Goal: Check status: Check status

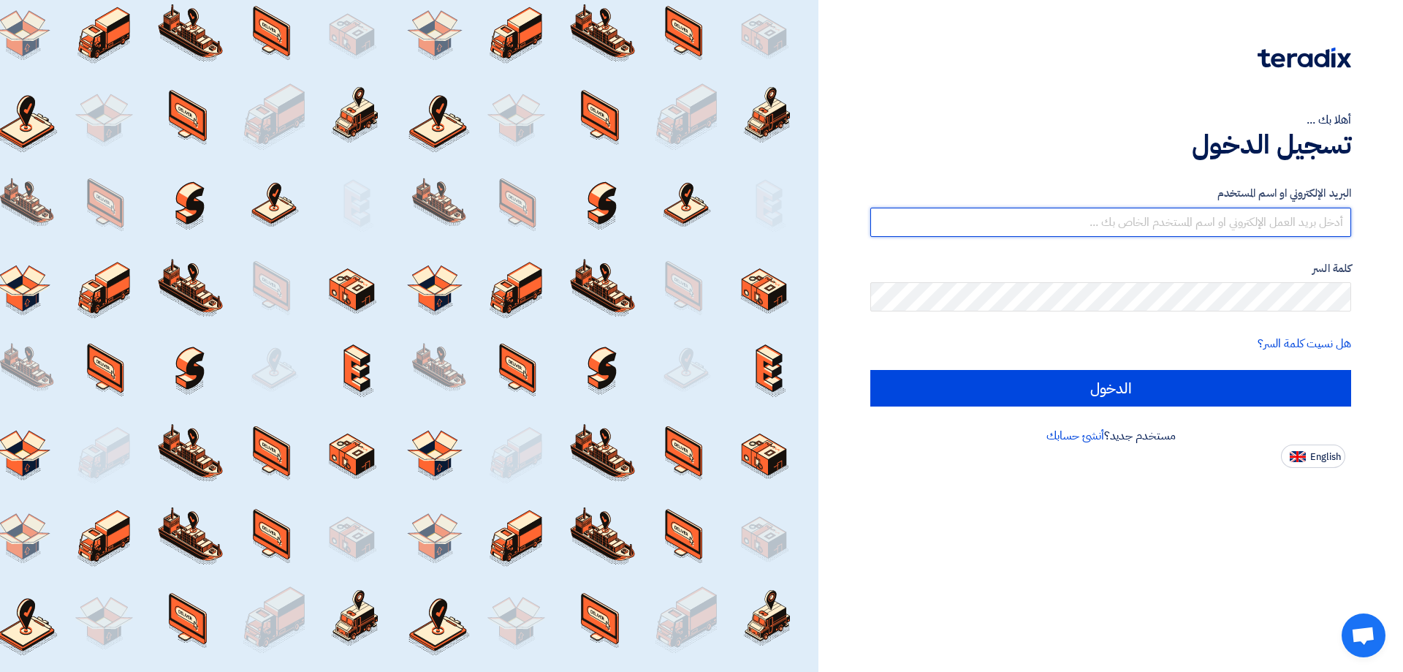
click at [1199, 222] on input "text" at bounding box center [1111, 222] width 481 height 29
type input "[EMAIL_ADDRESS][DOMAIN_NAME]"
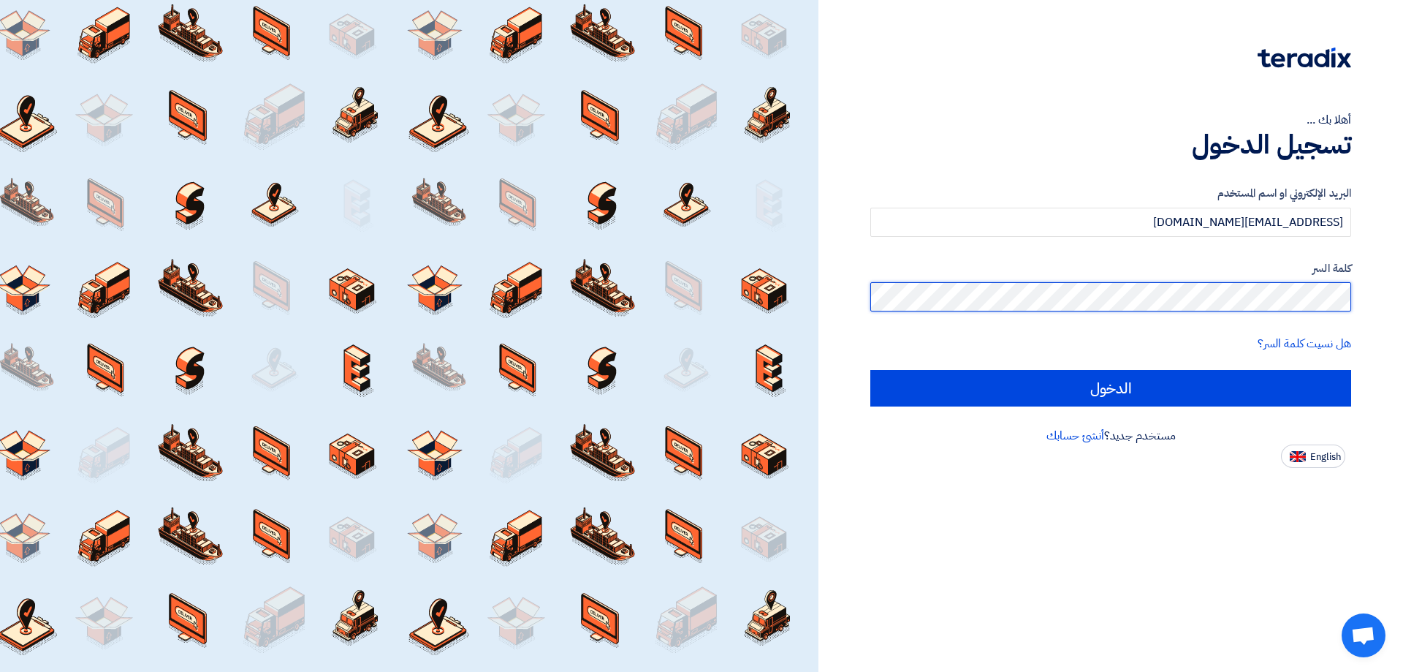
click at [871, 370] on input "الدخول" at bounding box center [1111, 388] width 481 height 37
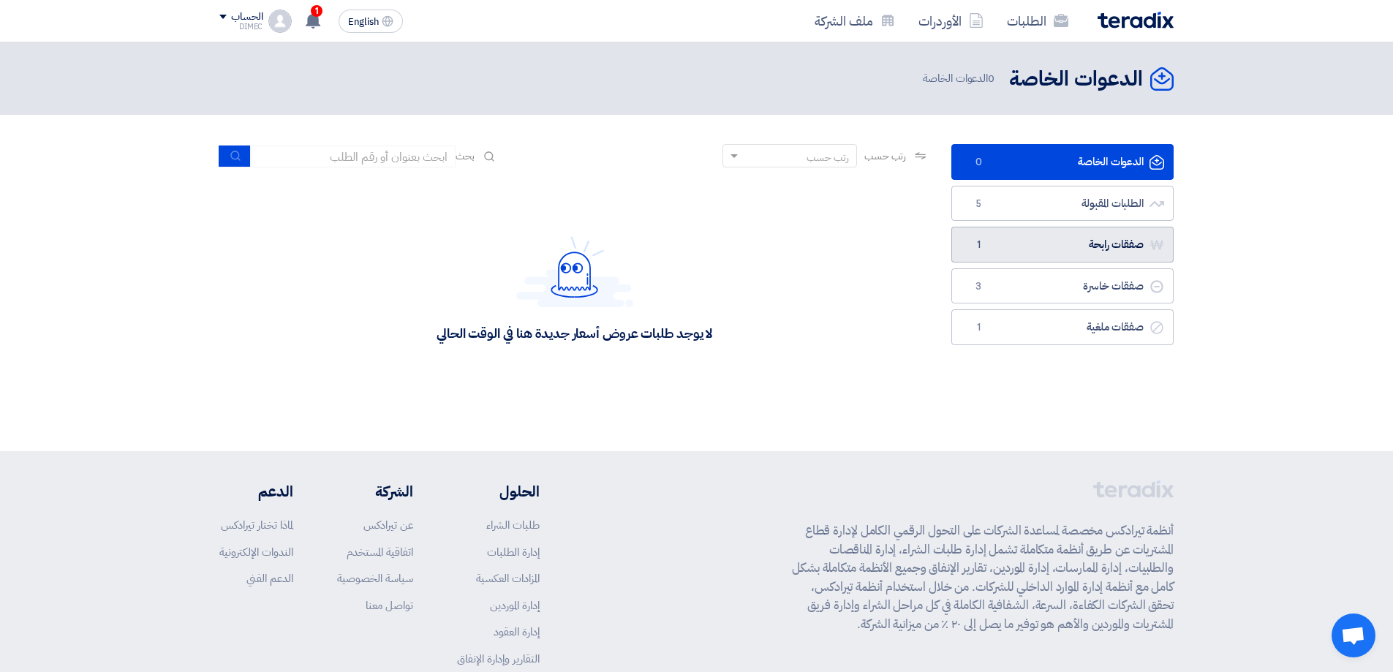
click at [1067, 249] on link "صفقات رابحة صفقات رابحة 1" at bounding box center [1062, 245] width 222 height 36
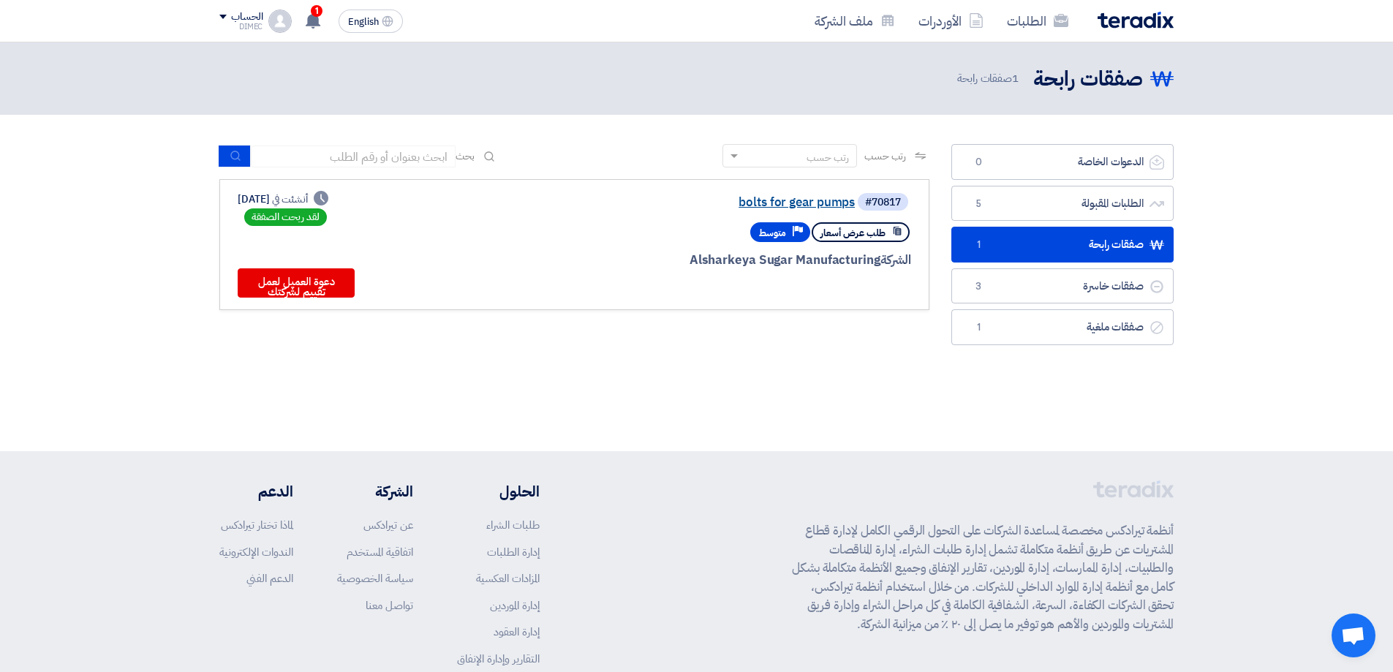
click at [792, 196] on link "bolts for gear pumps" at bounding box center [708, 202] width 292 height 13
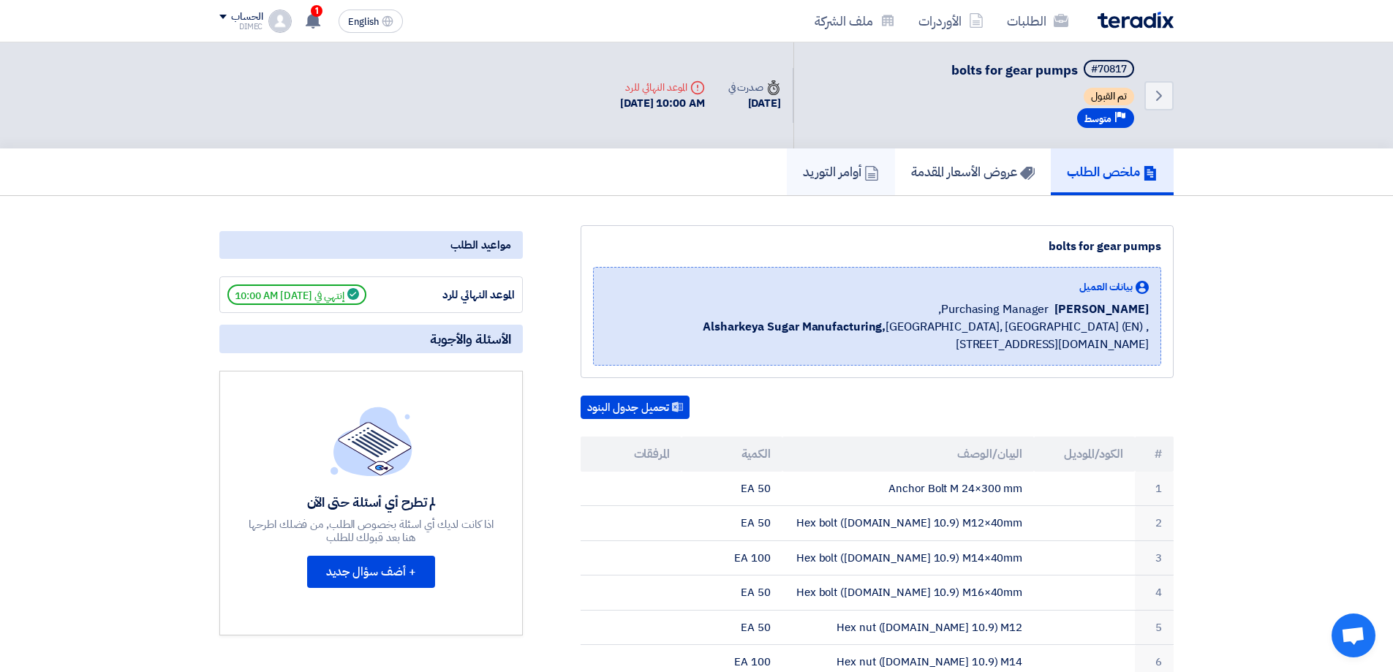
click at [839, 167] on h5 "أوامر التوريد" at bounding box center [841, 171] width 76 height 17
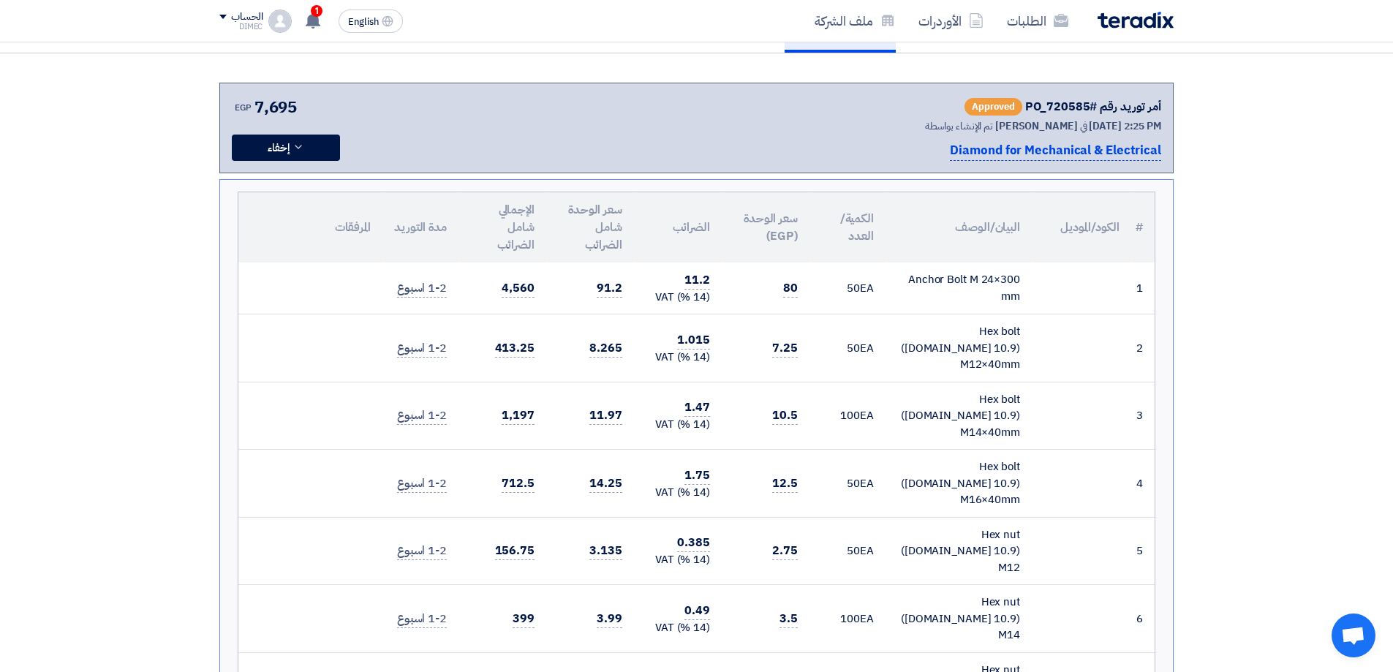
scroll to position [234, 0]
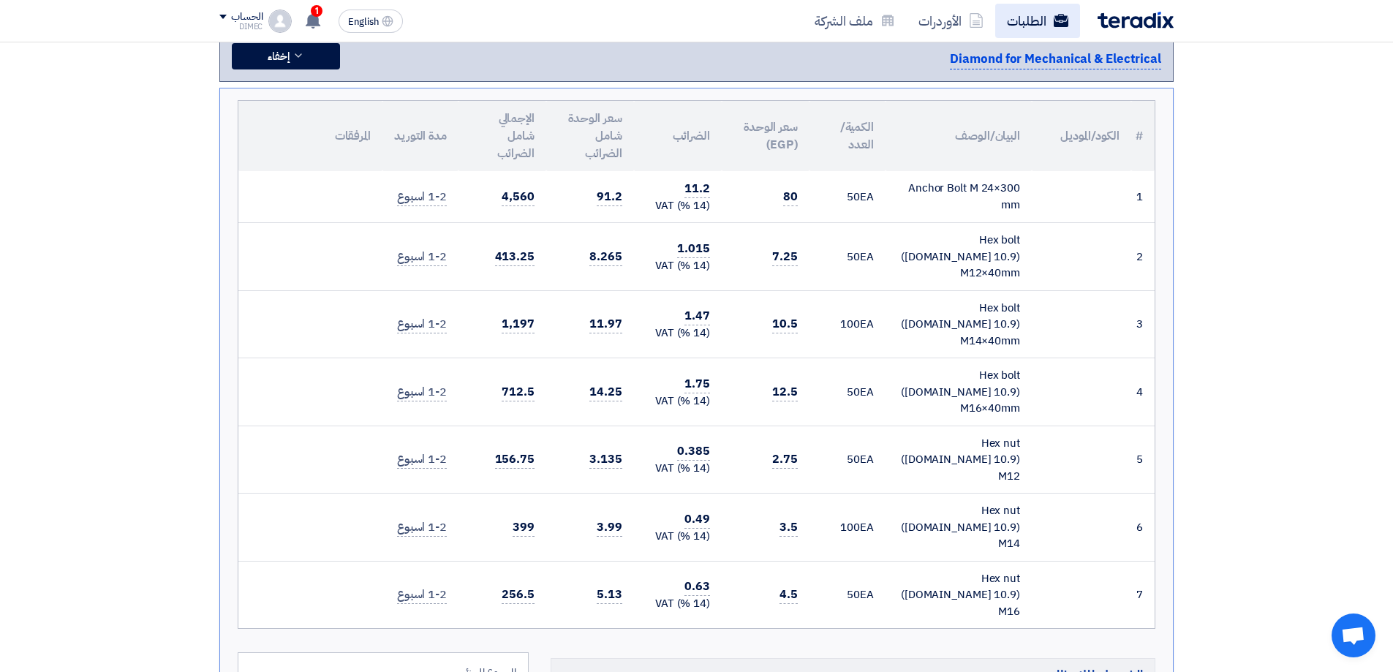
click at [1025, 31] on link "الطلبات" at bounding box center [1037, 21] width 85 height 34
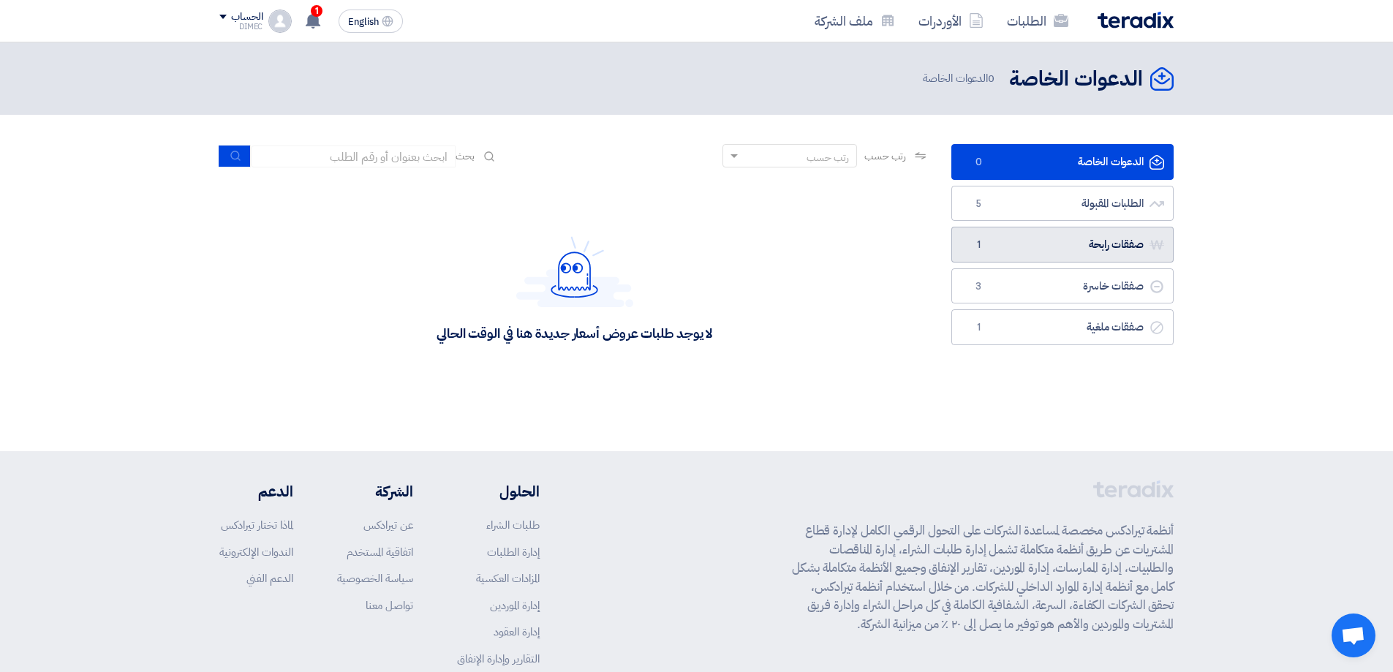
click at [1059, 238] on link "صفقات رابحة صفقات رابحة 1" at bounding box center [1062, 245] width 222 height 36
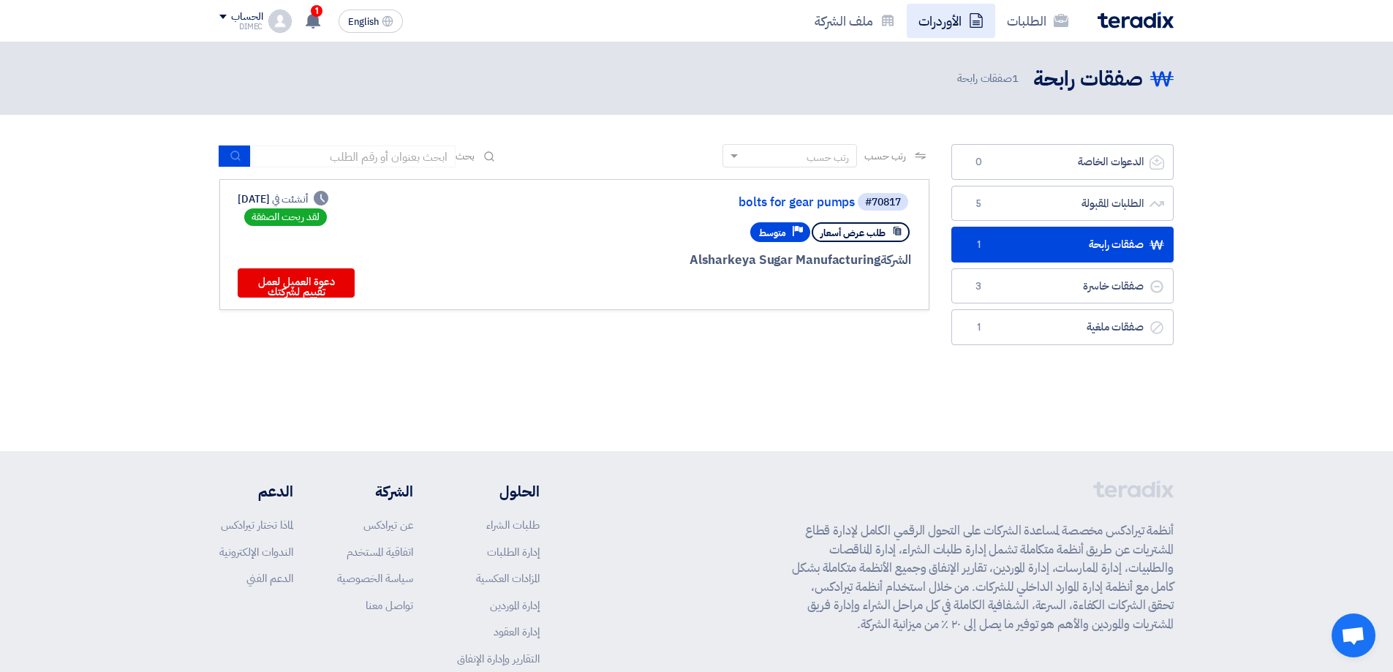
click at [953, 26] on link "الأوردرات" at bounding box center [950, 21] width 88 height 34
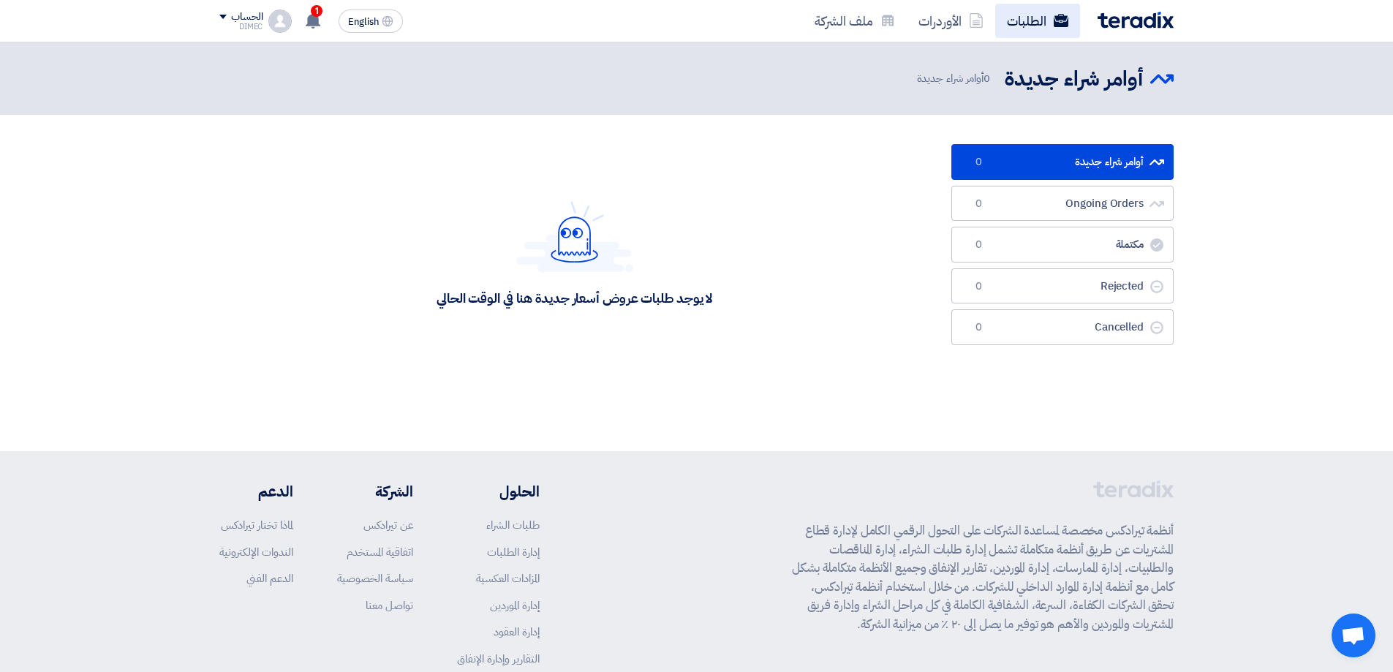
click at [1008, 20] on link "الطلبات" at bounding box center [1037, 21] width 85 height 34
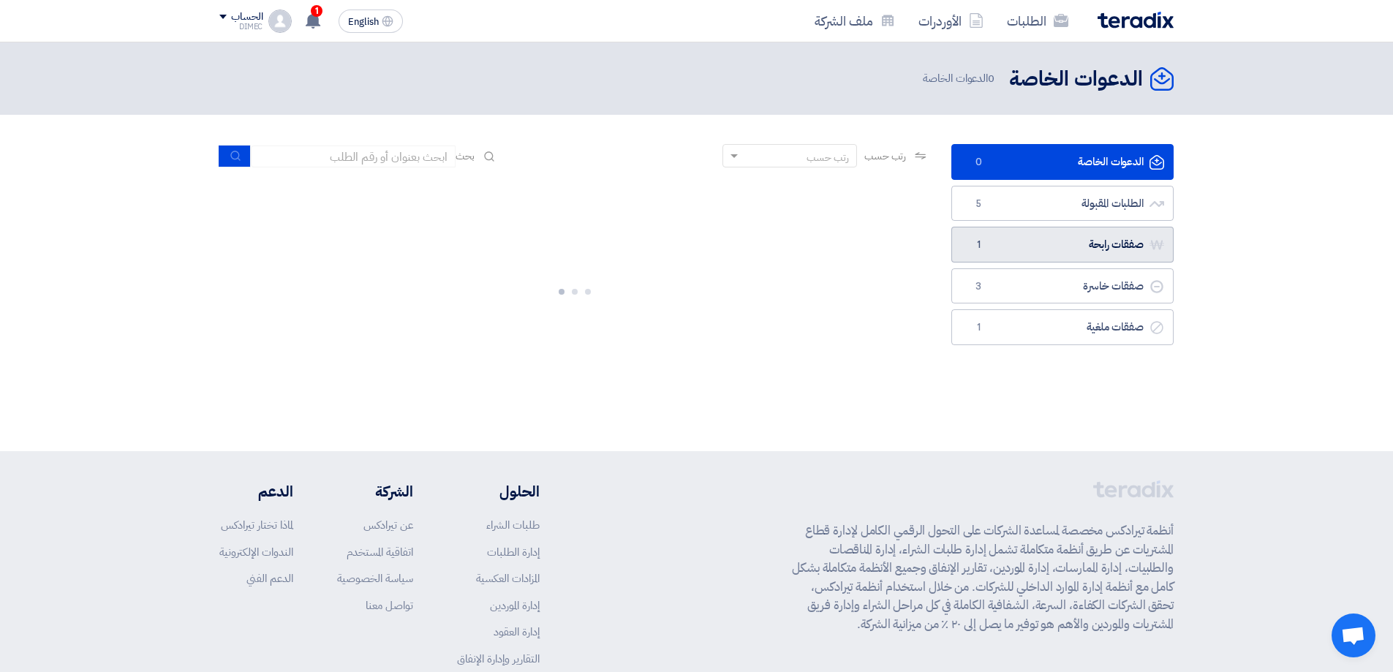
click at [1037, 235] on link "صفقات رابحة صفقات رابحة 1" at bounding box center [1062, 245] width 222 height 36
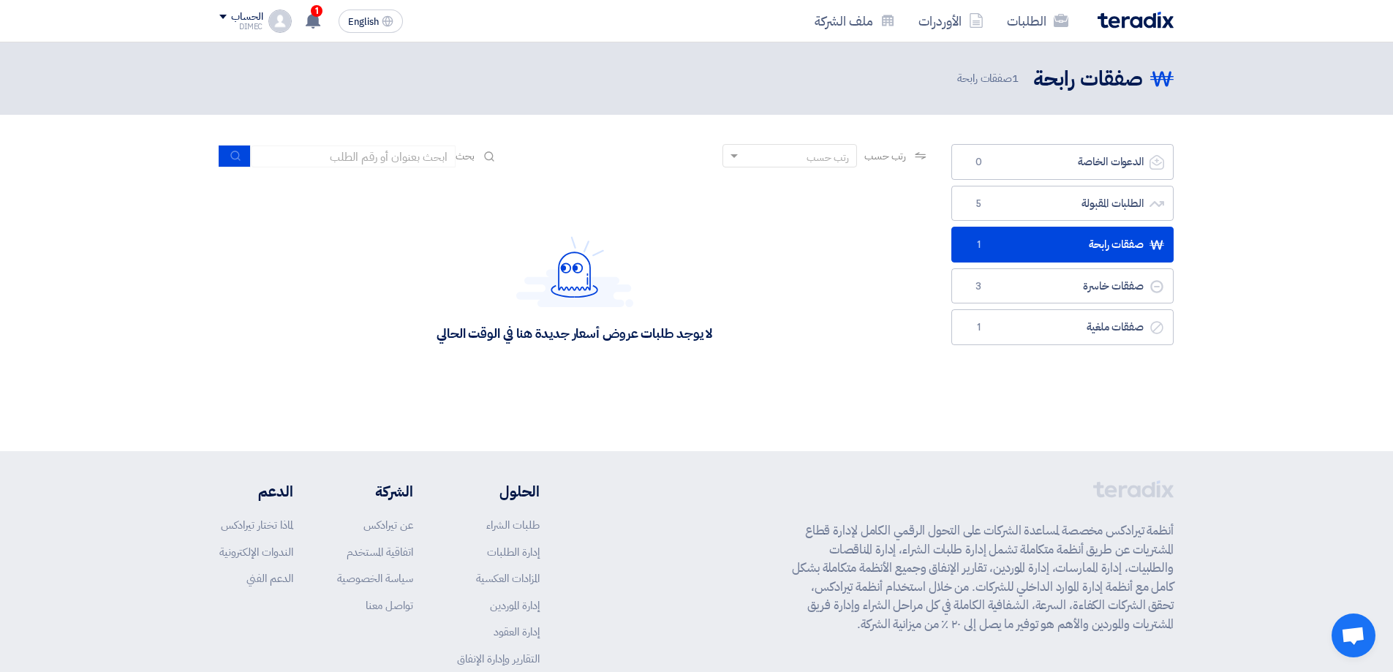
click at [1040, 240] on link "صفقات رابحة صفقات رابحة 1" at bounding box center [1062, 245] width 222 height 36
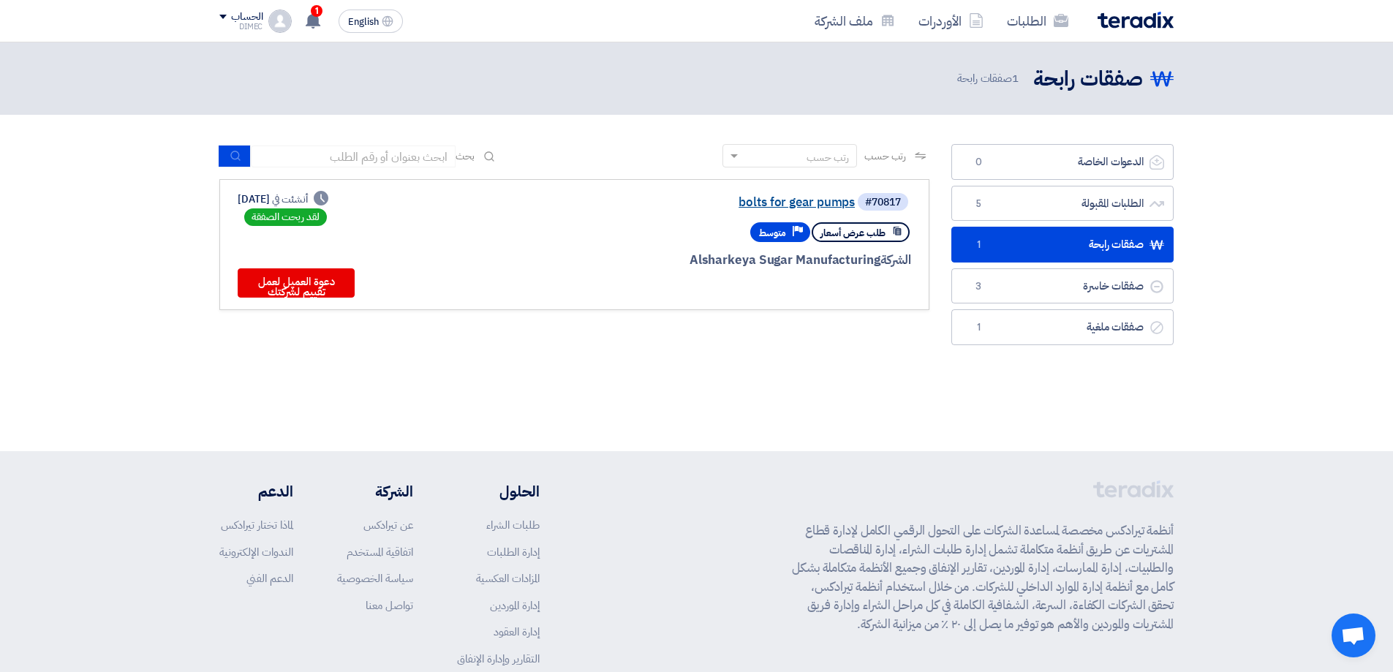
click at [776, 202] on link "bolts for gear pumps" at bounding box center [708, 202] width 292 height 13
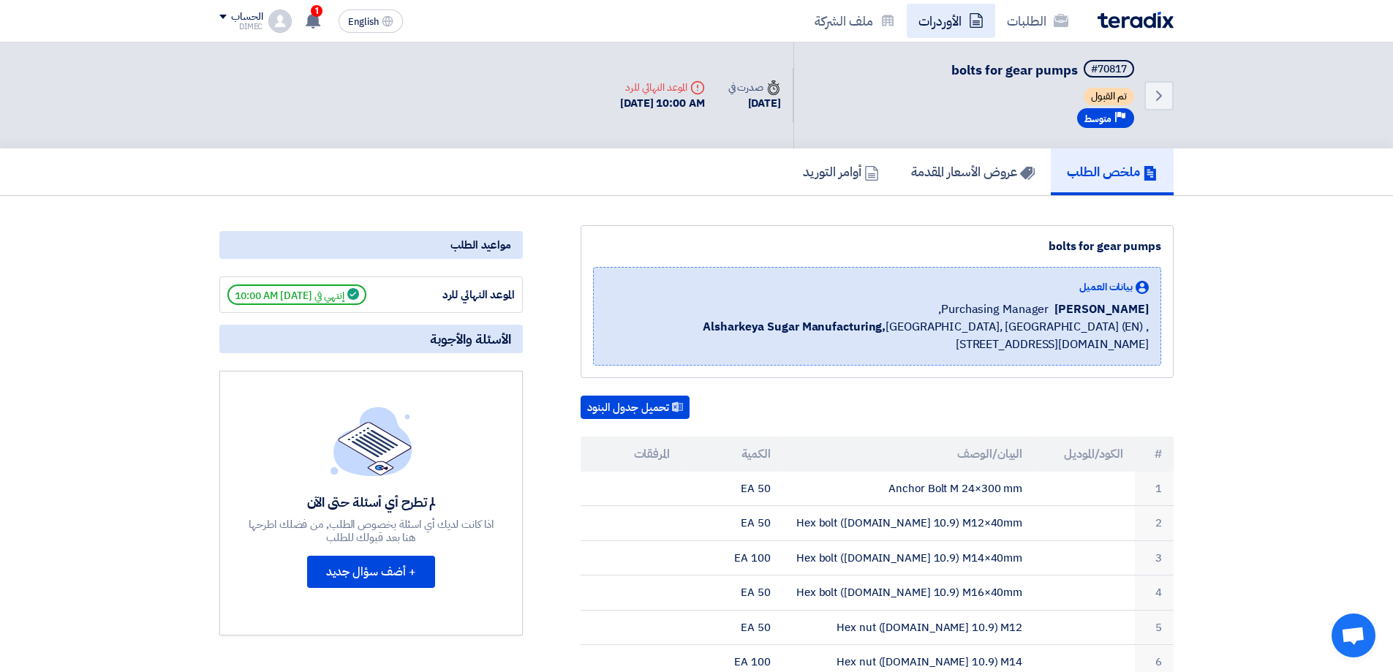
click at [938, 25] on link "الأوردرات" at bounding box center [950, 21] width 88 height 34
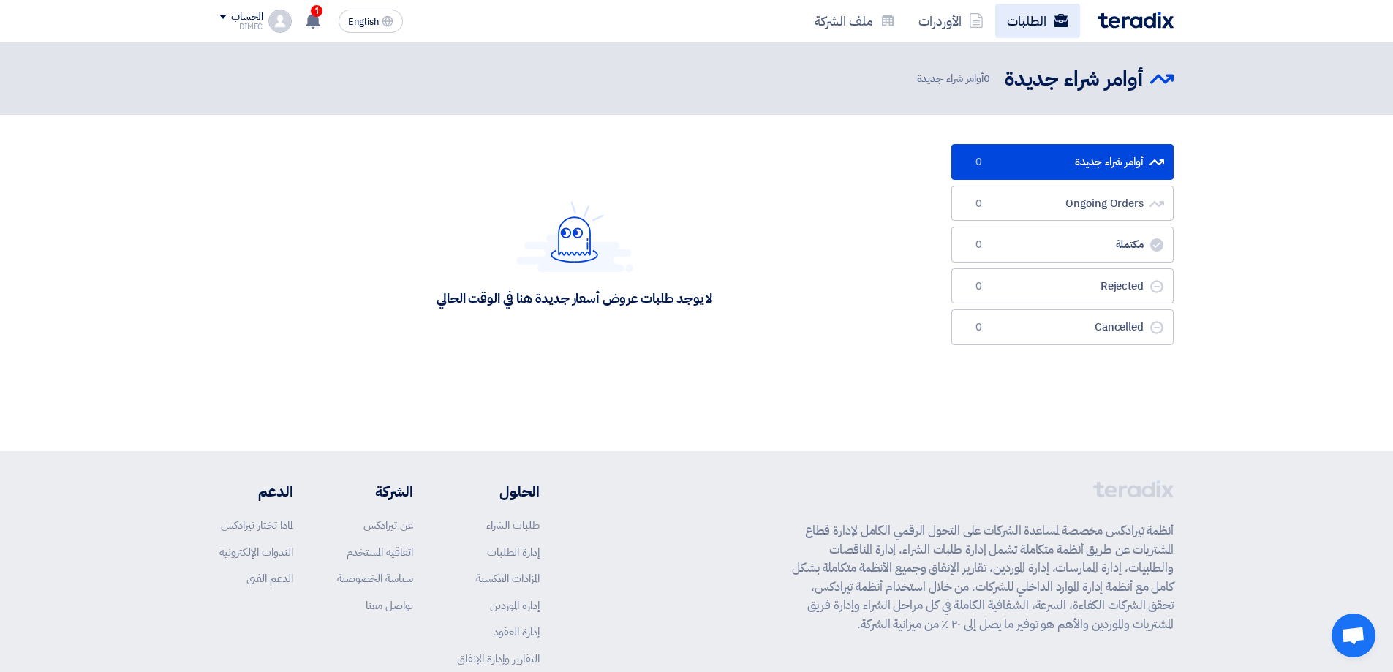
click at [1033, 22] on link "الطلبات" at bounding box center [1037, 21] width 85 height 34
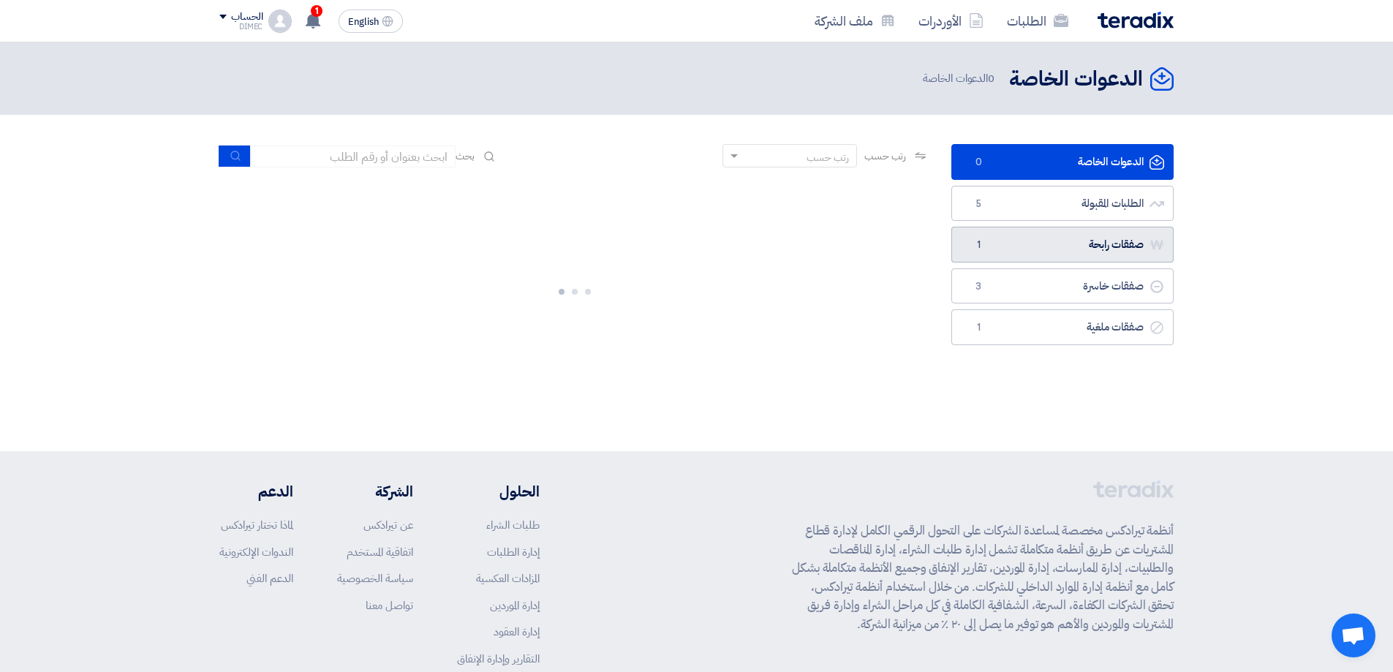
click at [1061, 243] on link "صفقات رابحة صفقات رابحة 1" at bounding box center [1062, 245] width 222 height 36
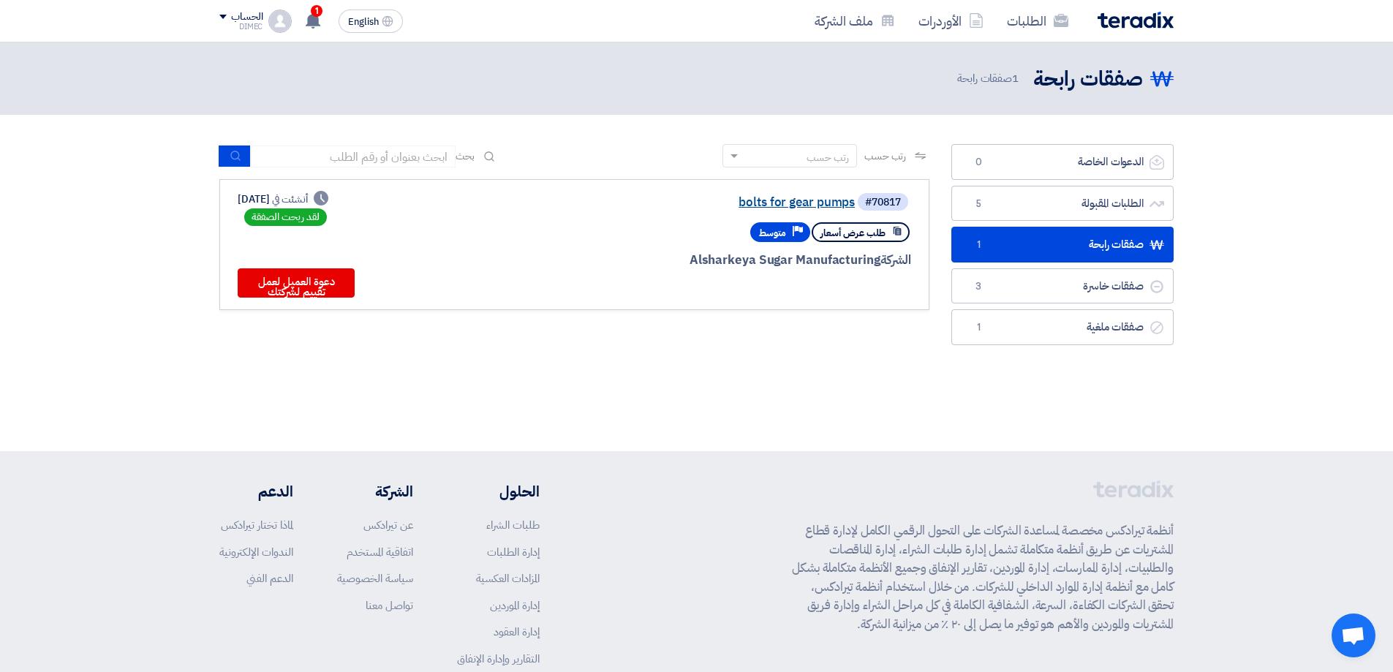
click at [795, 203] on link "bolts for gear pumps" at bounding box center [708, 202] width 292 height 13
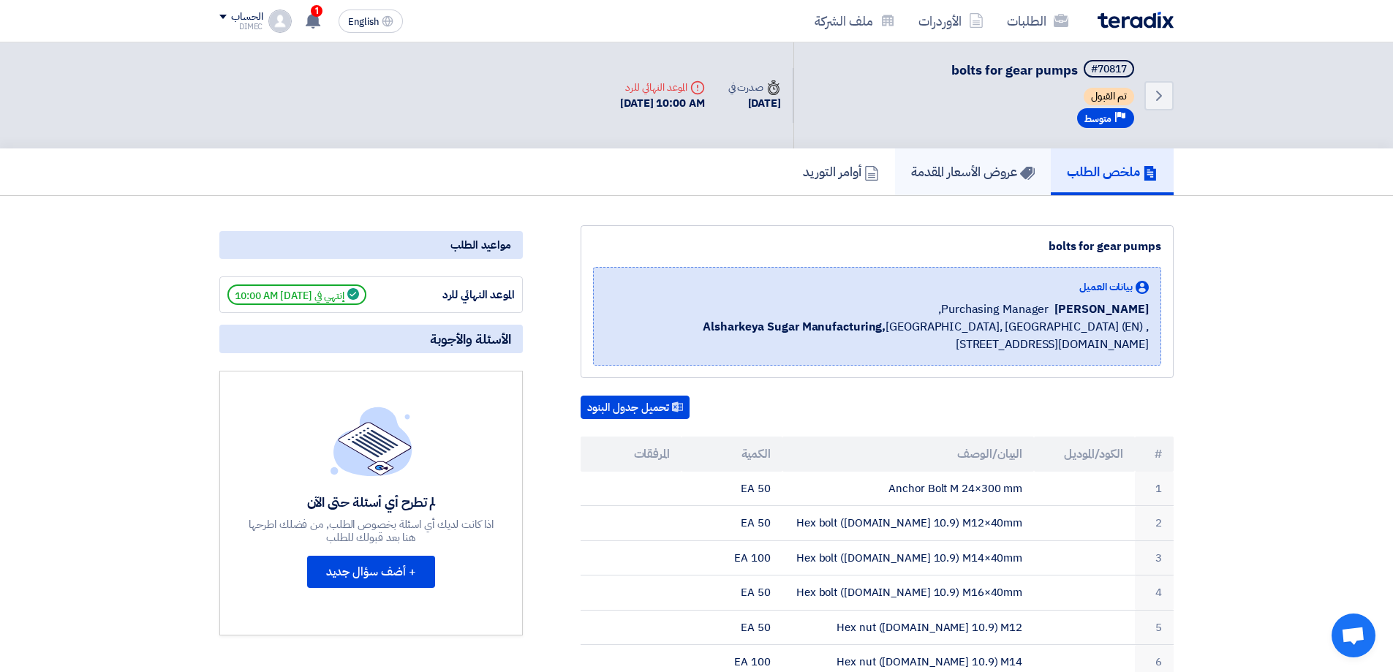
click at [982, 179] on h5 "عروض الأسعار المقدمة" at bounding box center [973, 171] width 124 height 17
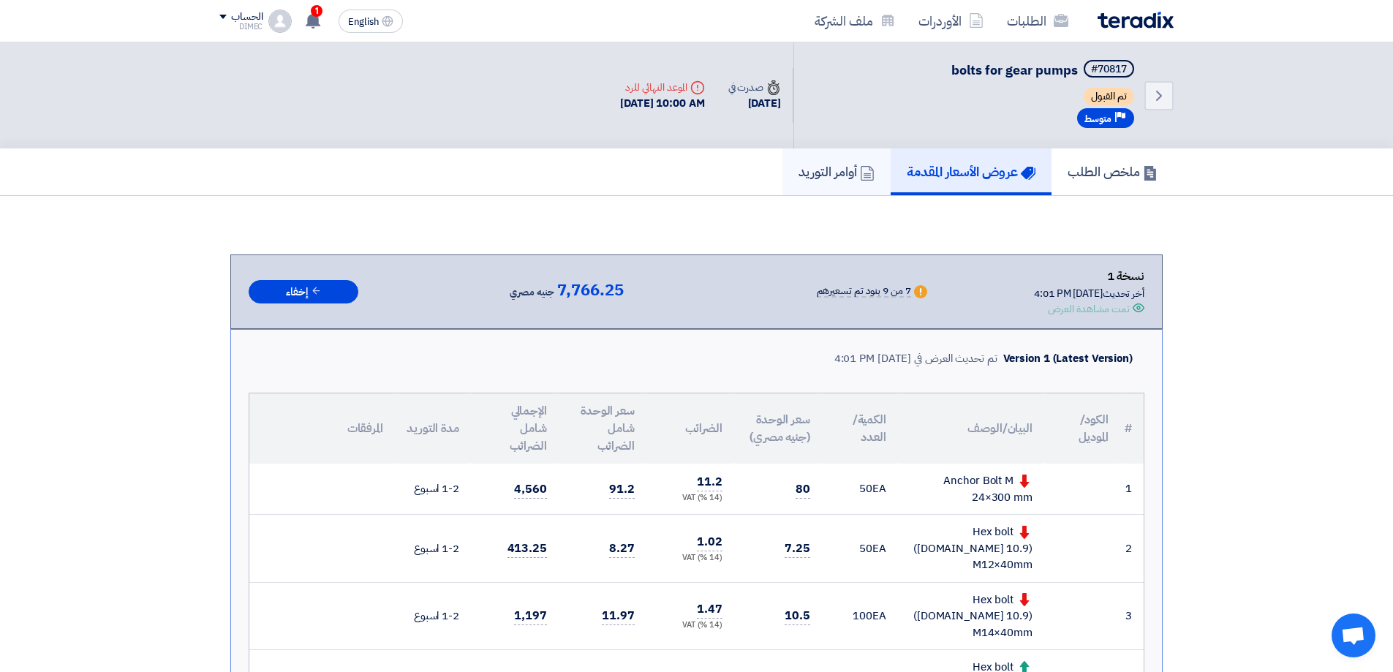
click at [831, 166] on h5 "أوامر التوريد" at bounding box center [836, 171] width 76 height 17
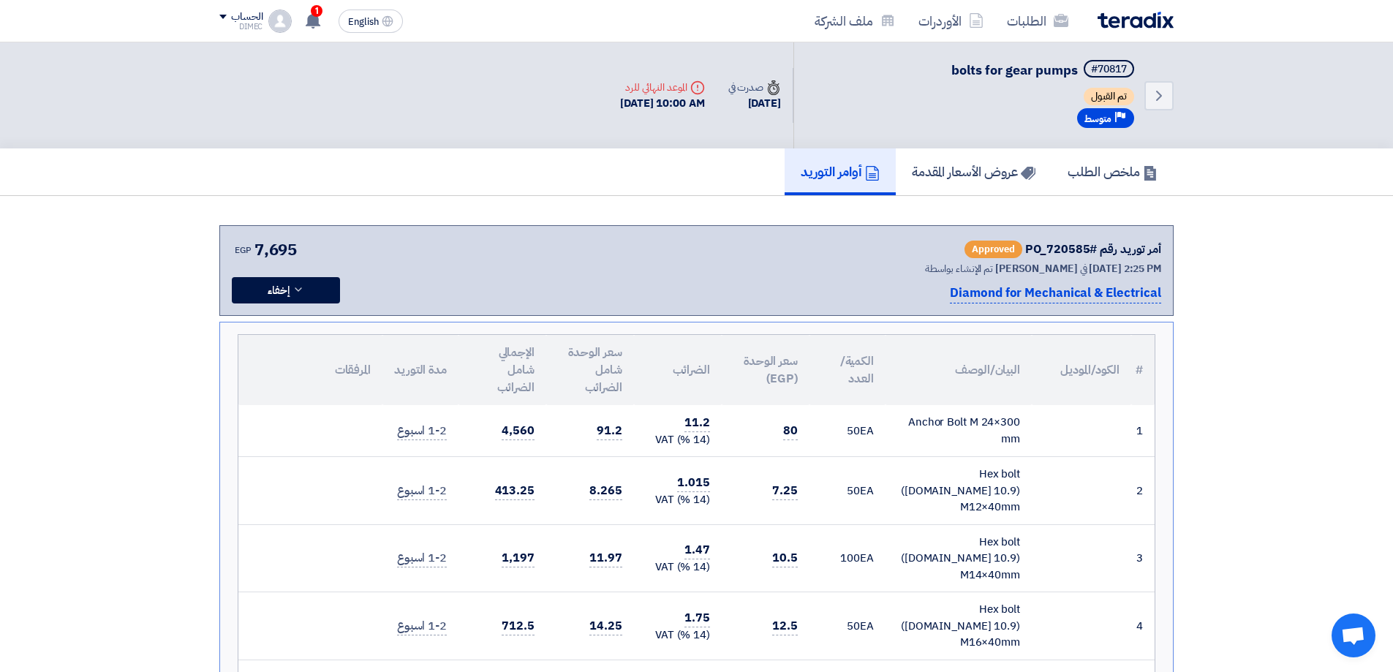
scroll to position [588, 0]
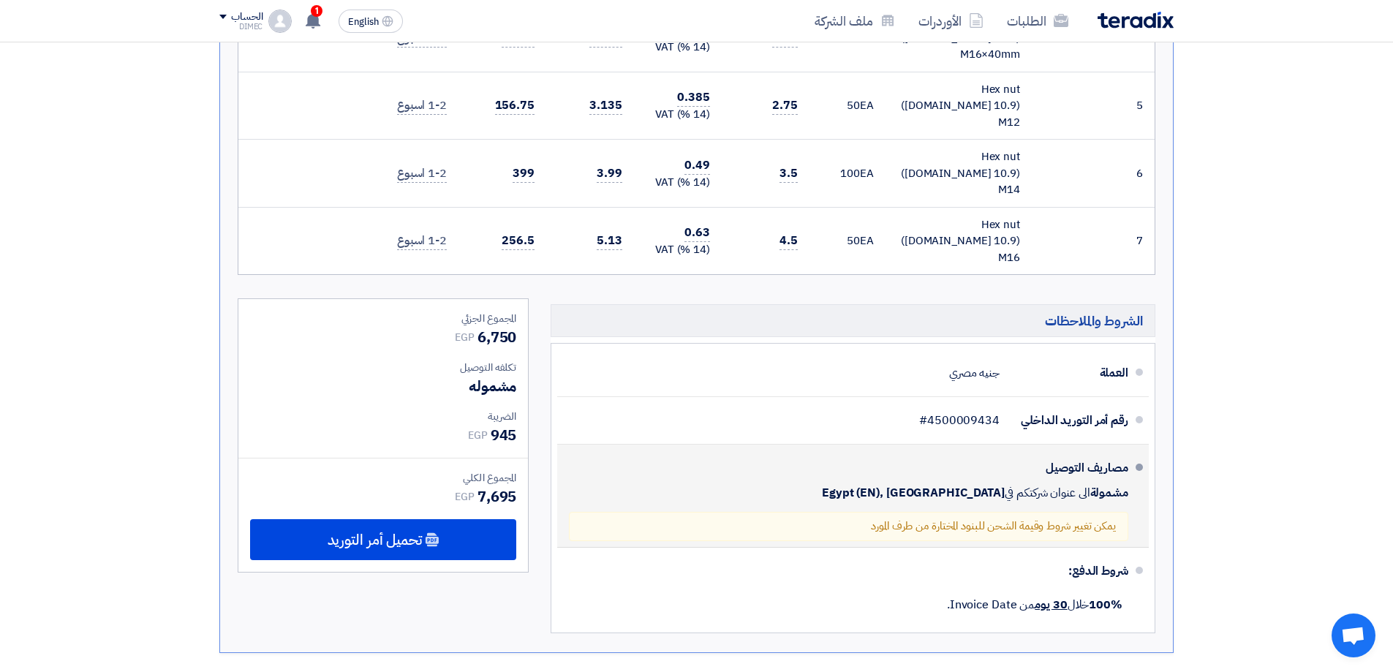
click at [1053, 450] on div "مصاريف التوصيل مشمولة الى عنوان شركتكم في [GEOGRAPHIC_DATA] (EN), [GEOGRAPHIC_D…" at bounding box center [848, 495] width 559 height 91
click at [1102, 450] on div "مصاريف التوصيل" at bounding box center [1069, 467] width 117 height 35
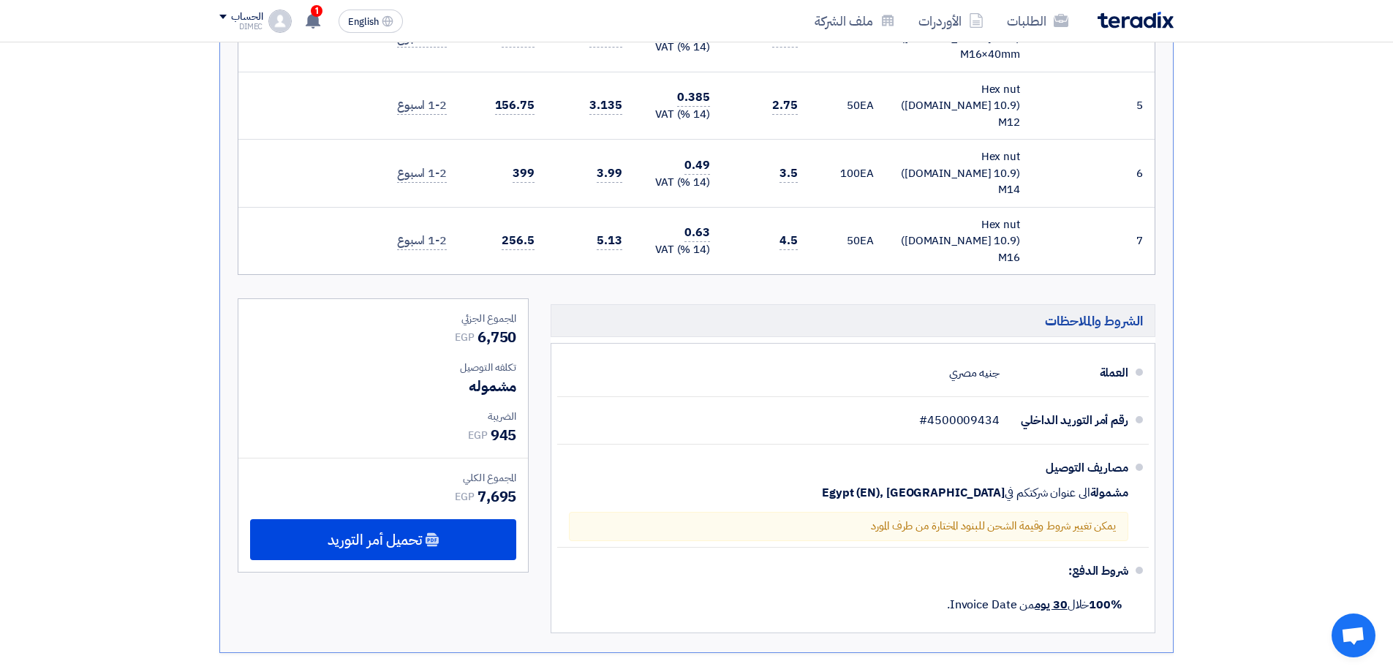
click at [1258, 414] on section "أمر توريد رقم #PO_720585 Approved تم الإنشاء بواسطة [PERSON_NAME] في [DATE] 2:2…" at bounding box center [696, 145] width 1393 height 1075
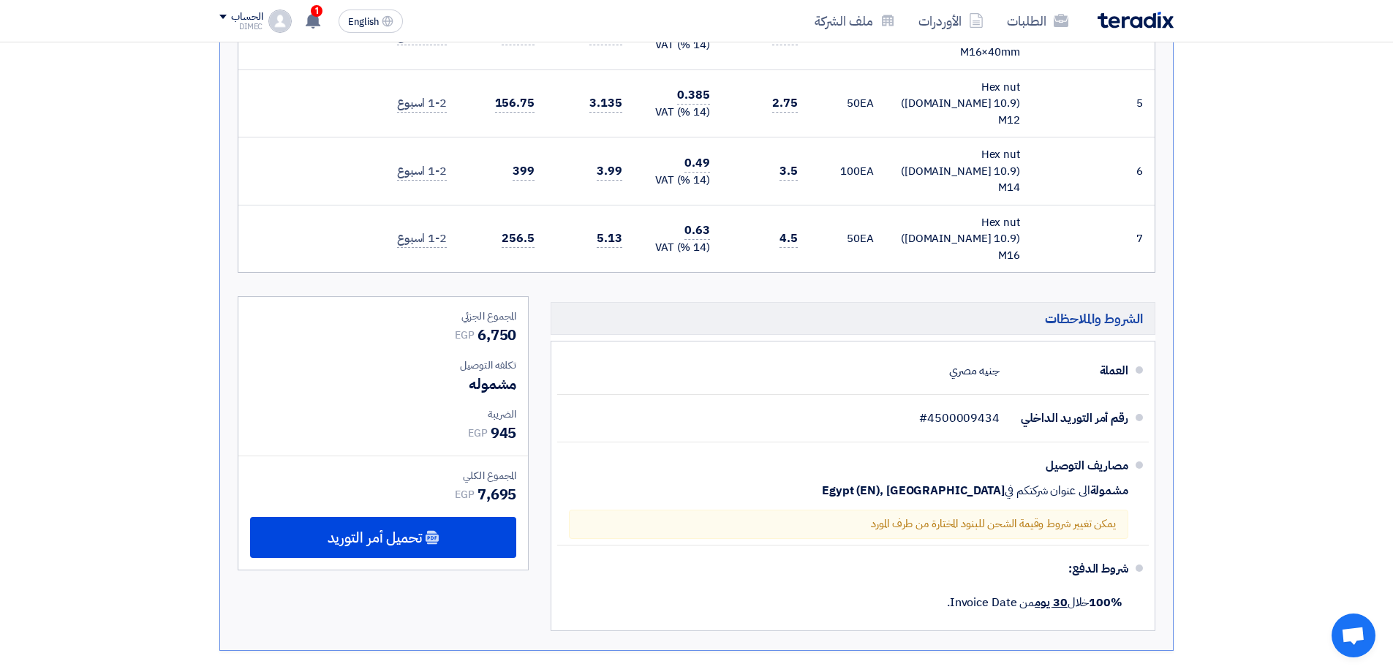
scroll to position [731, 0]
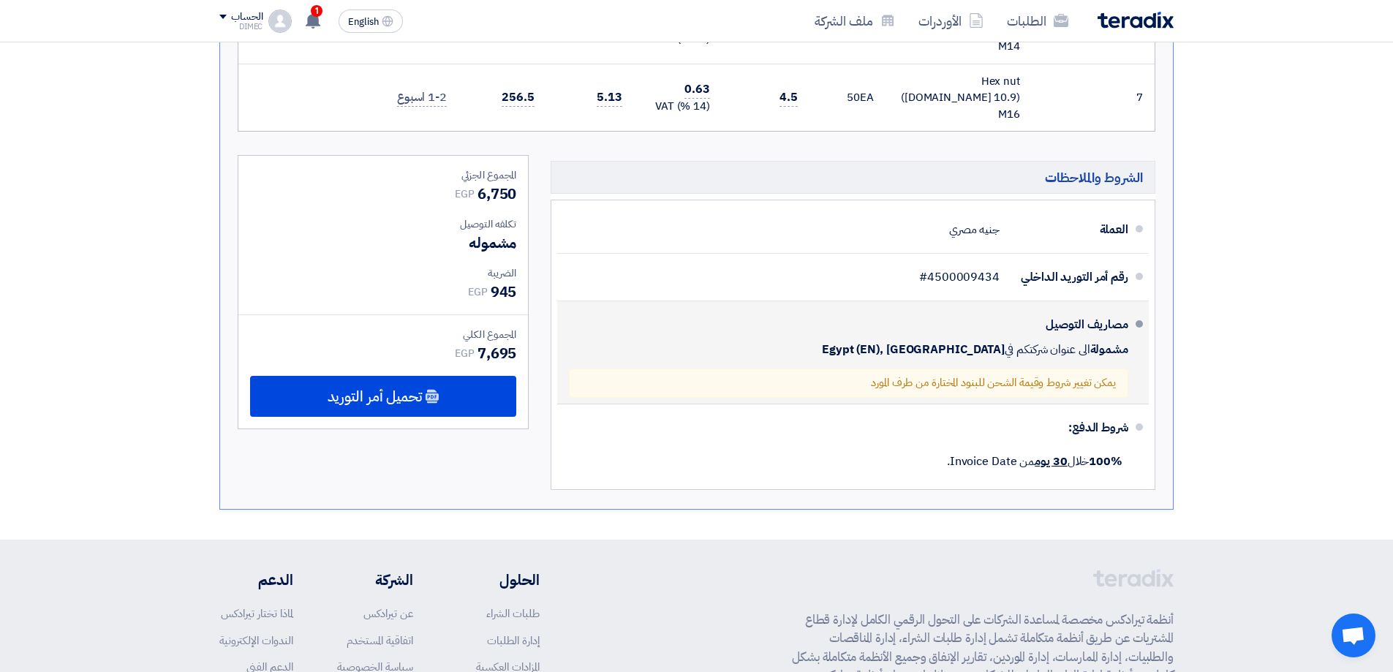
click at [965, 342] on span "Egypt (EN), [GEOGRAPHIC_DATA]" at bounding box center [913, 349] width 183 height 15
click at [938, 368] on div "يمكن تغيير شروط وقيمة الشحن للبنود المختارة من طرف المورد" at bounding box center [848, 382] width 559 height 29
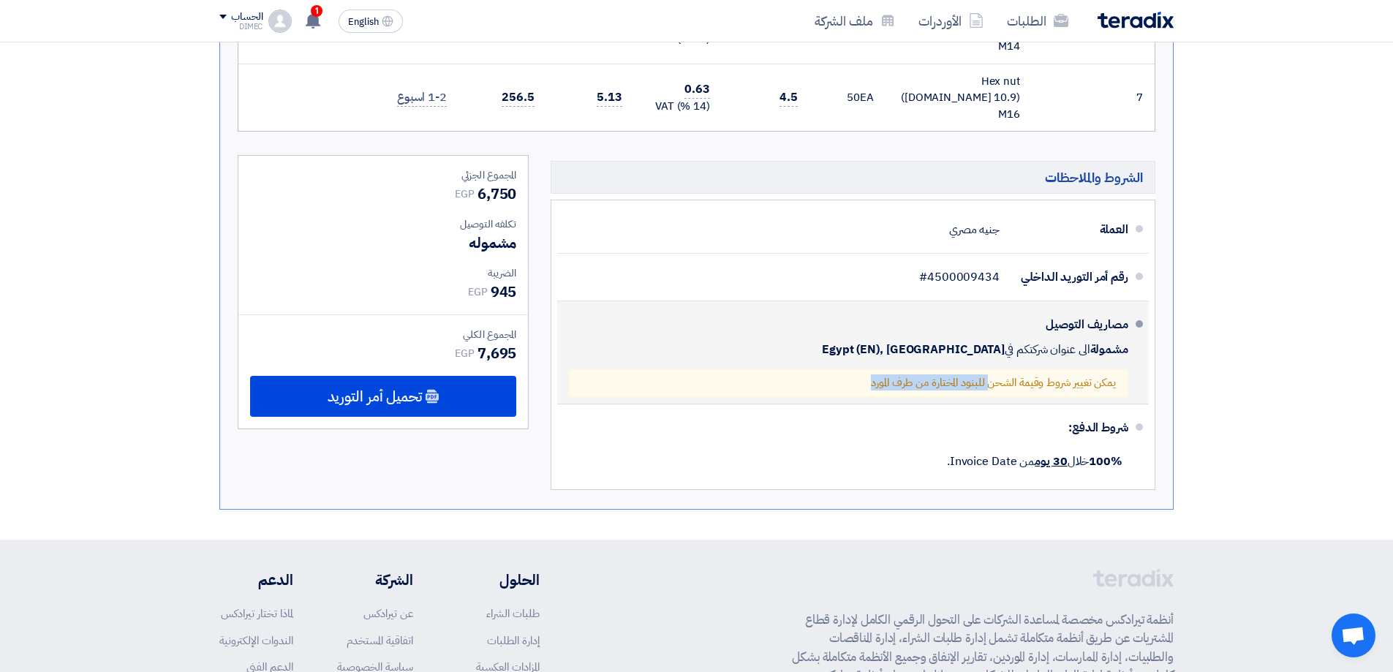
click at [938, 368] on div "يمكن تغيير شروط وقيمة الشحن للبنود المختارة من طرف المورد" at bounding box center [848, 382] width 559 height 29
click at [917, 368] on div "يمكن تغيير شروط وقيمة الشحن للبنود المختارة من طرف المورد" at bounding box center [848, 382] width 559 height 29
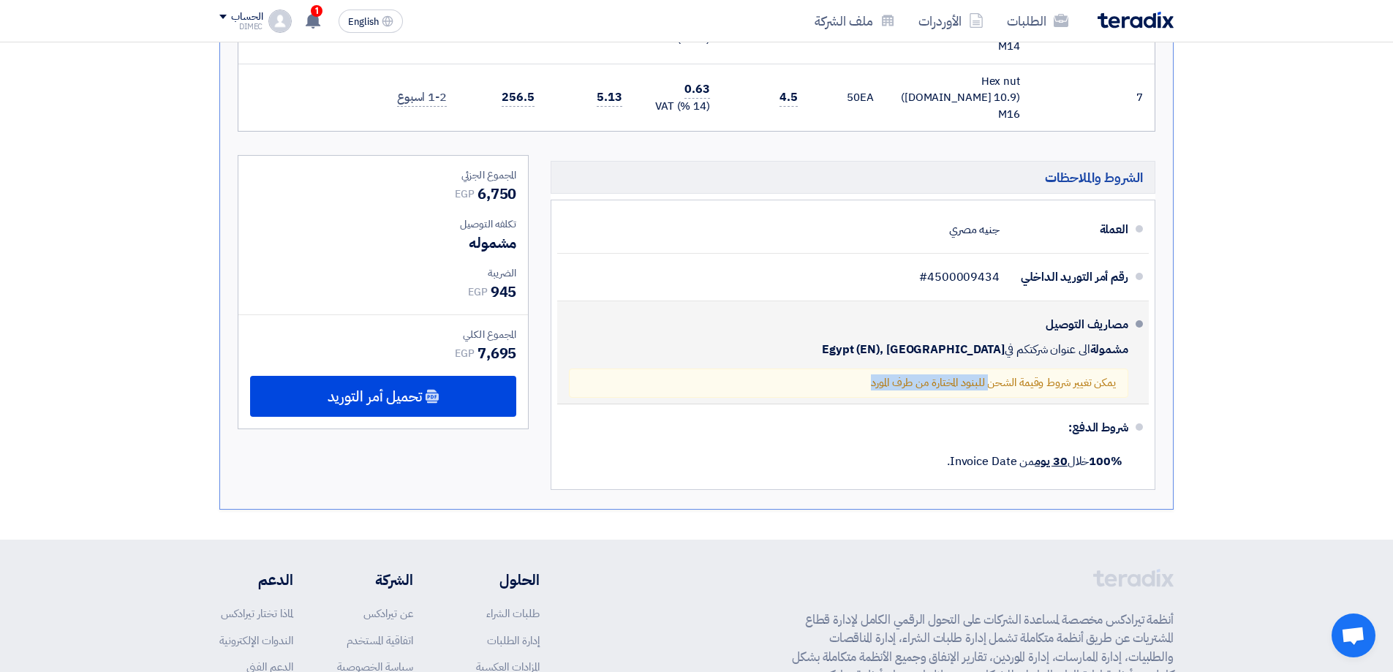
click at [917, 368] on div "يمكن تغيير شروط وقيمة الشحن للبنود المختارة من طرف المورد" at bounding box center [848, 382] width 559 height 29
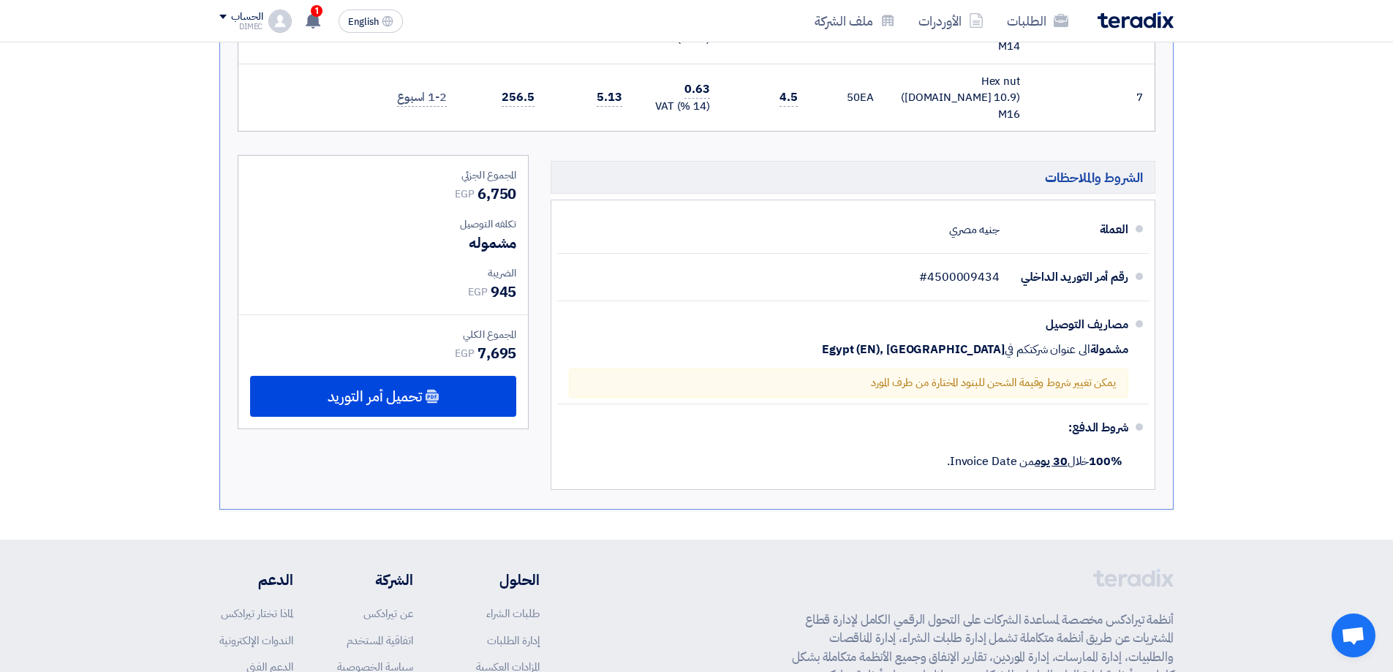
click at [1225, 216] on section "أمر توريد رقم #PO_720585 Approved تم الإنشاء بواسطة [PERSON_NAME] في [DATE] 2:2…" at bounding box center [696, 2] width 1393 height 1075
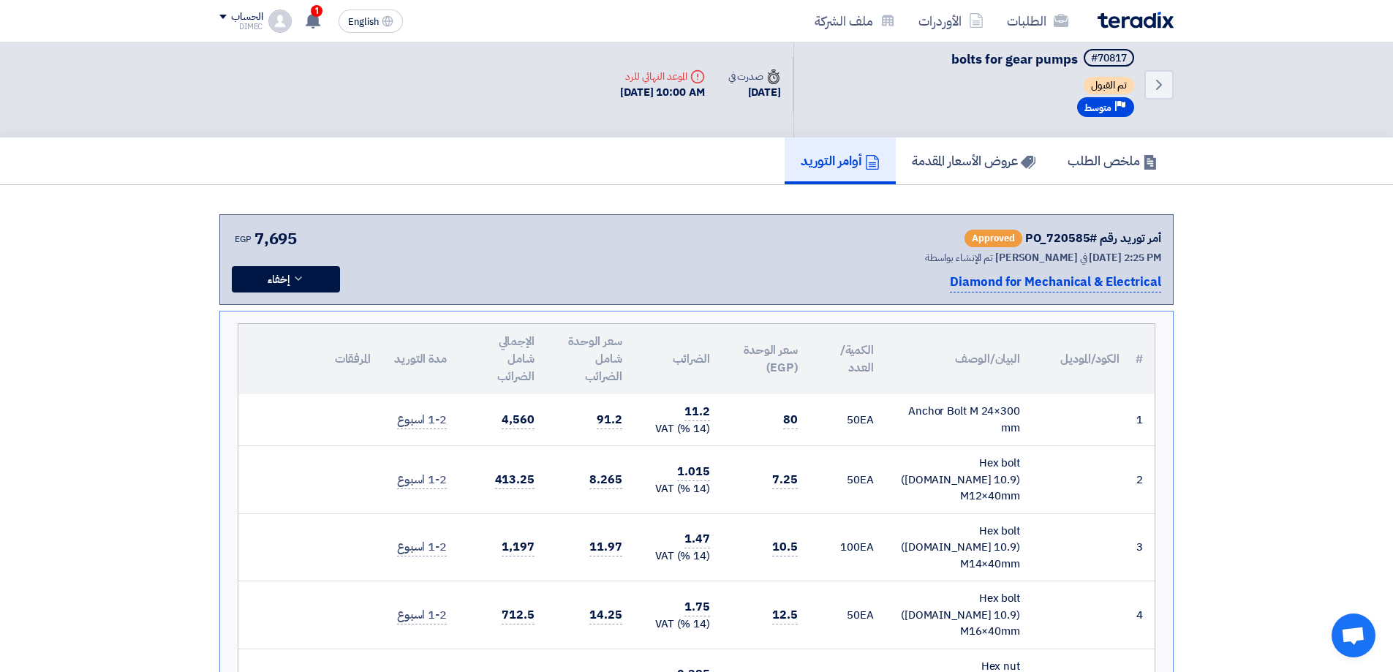
scroll to position [0, 0]
